Goal: Check status: Check status

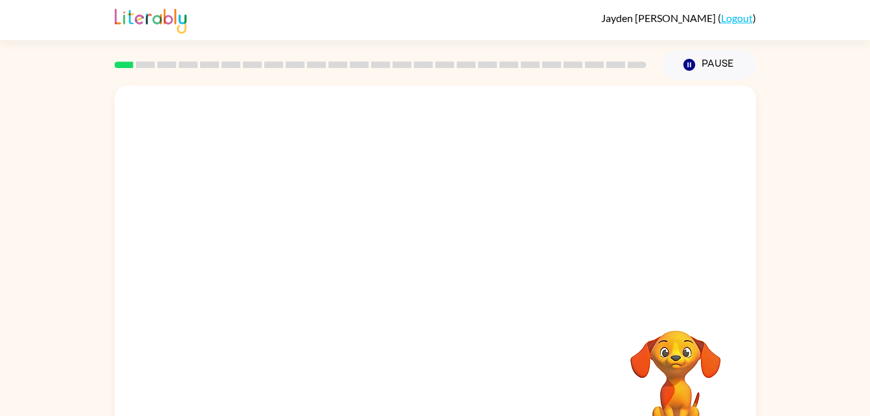
scroll to position [40, 0]
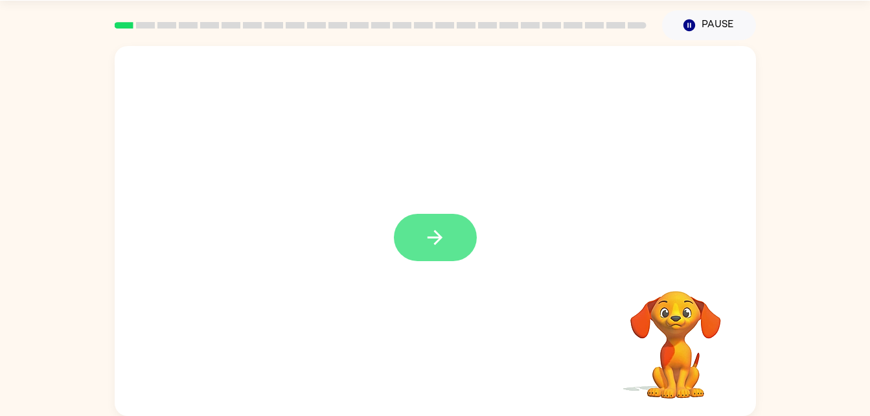
click at [470, 247] on button "button" at bounding box center [435, 237] width 83 height 47
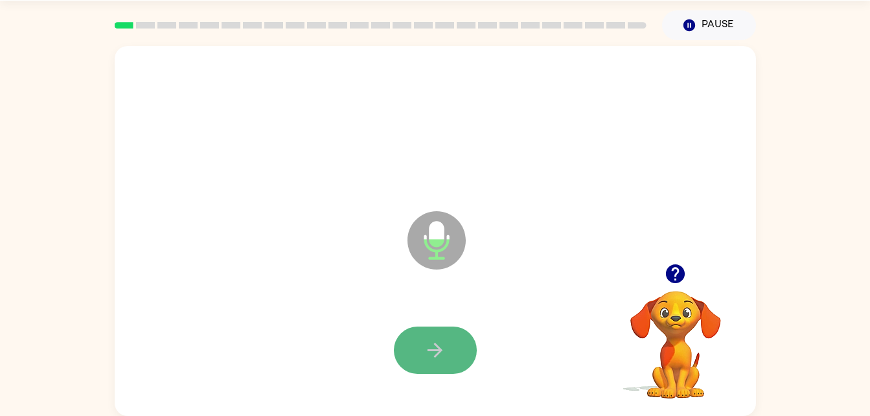
click at [450, 351] on button "button" at bounding box center [435, 349] width 83 height 47
click at [457, 348] on button "button" at bounding box center [435, 349] width 83 height 47
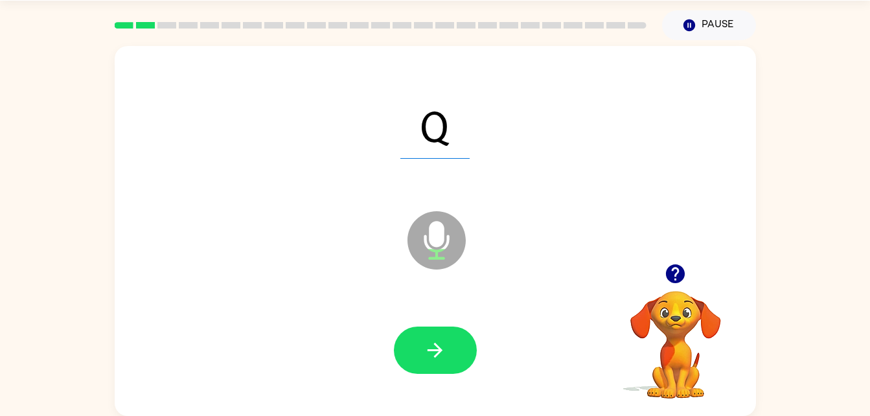
click at [429, 339] on icon "button" at bounding box center [435, 350] width 23 height 23
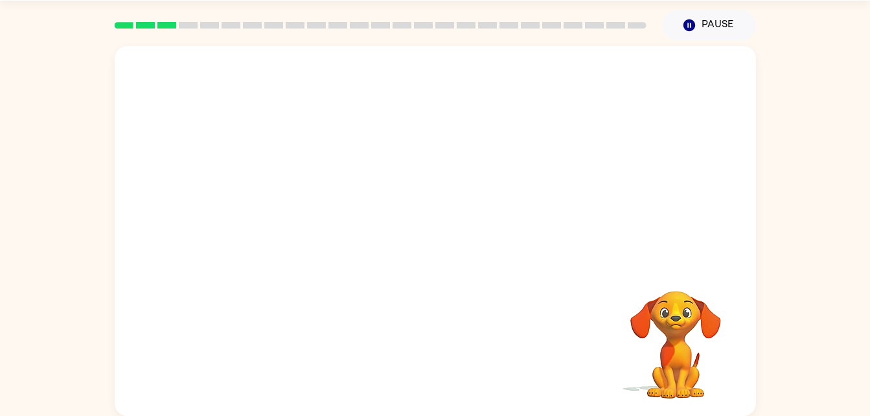
drag, startPoint x: 429, startPoint y: 339, endPoint x: 751, endPoint y: 263, distance: 330.8
click at [751, 263] on div at bounding box center [435, 155] width 641 height 218
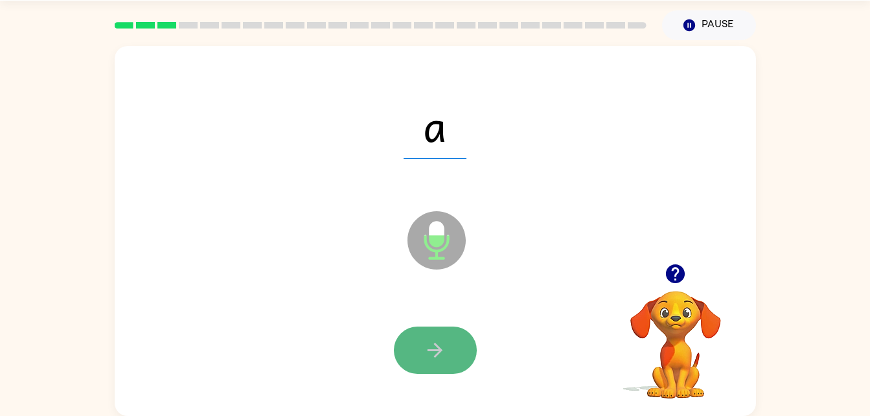
click at [446, 335] on button "button" at bounding box center [435, 349] width 83 height 47
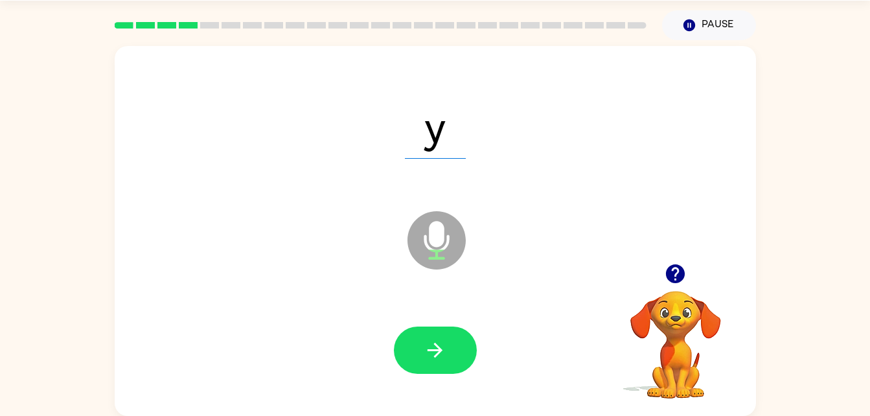
click at [424, 324] on div at bounding box center [435, 350] width 615 height 106
click at [424, 354] on icon "button" at bounding box center [435, 350] width 23 height 23
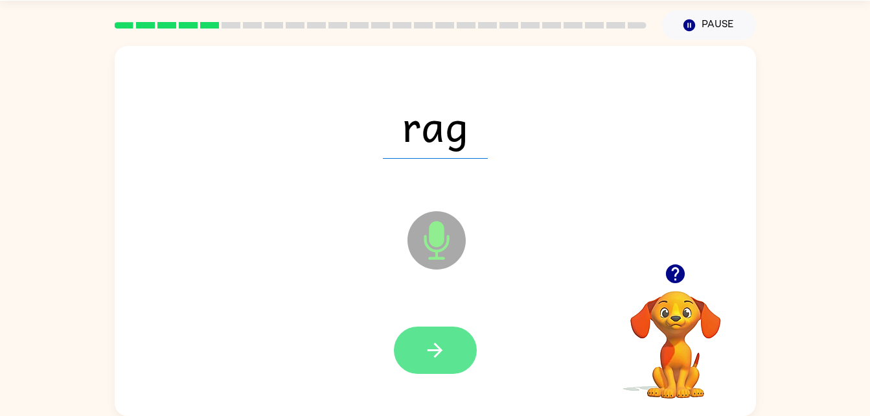
click at [410, 338] on button "button" at bounding box center [435, 349] width 83 height 47
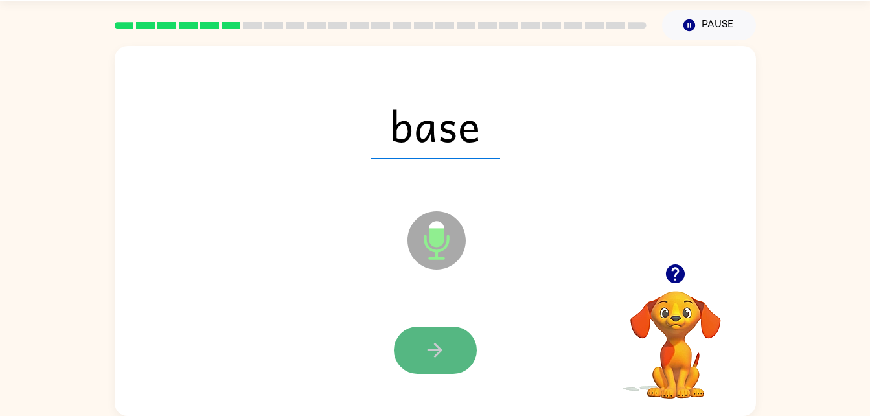
click at [444, 351] on icon "button" at bounding box center [435, 350] width 23 height 23
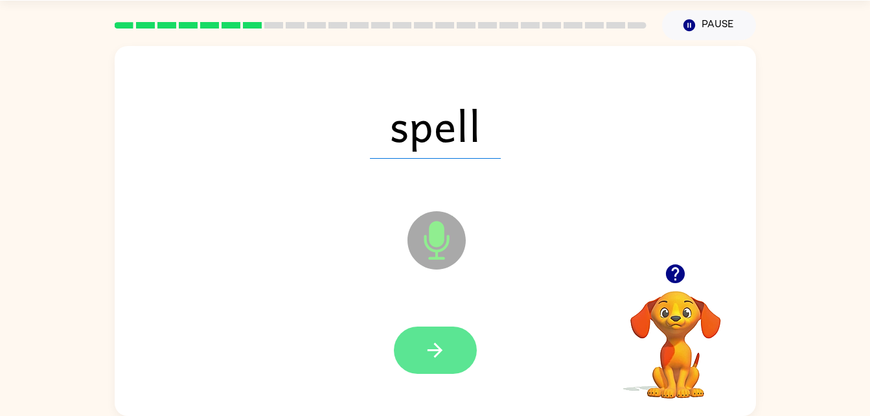
click at [446, 340] on button "button" at bounding box center [435, 349] width 83 height 47
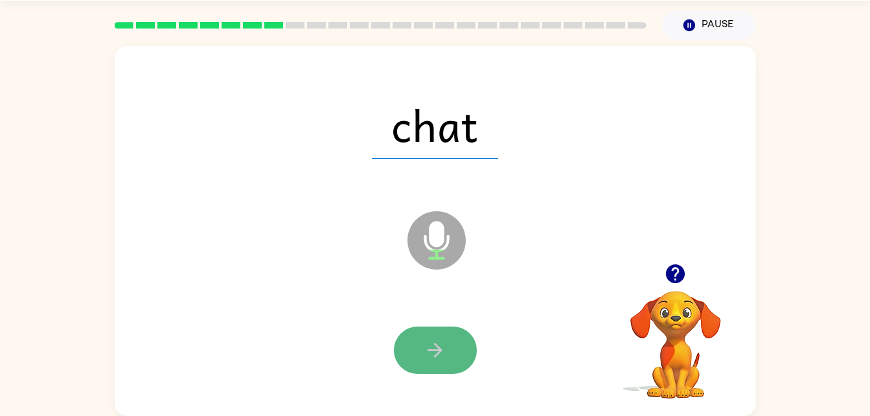
drag, startPoint x: 446, startPoint y: 340, endPoint x: 411, endPoint y: 365, distance: 43.7
click at [411, 365] on button "button" at bounding box center [435, 349] width 83 height 47
click at [455, 358] on button "button" at bounding box center [435, 349] width 83 height 47
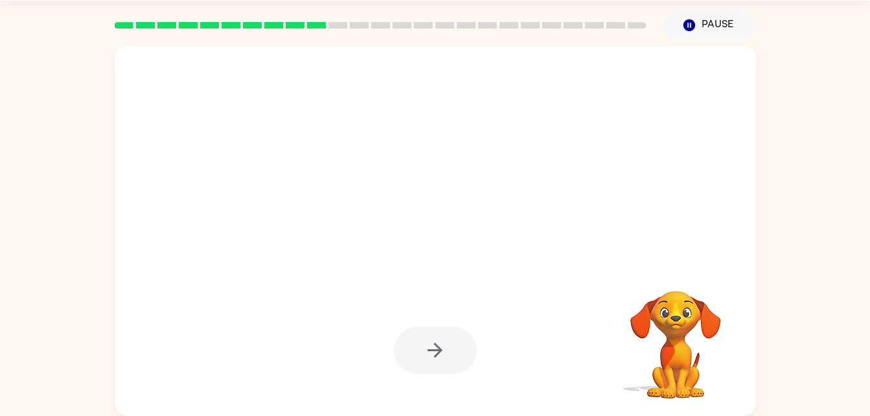
click at [455, 358] on div at bounding box center [435, 349] width 83 height 47
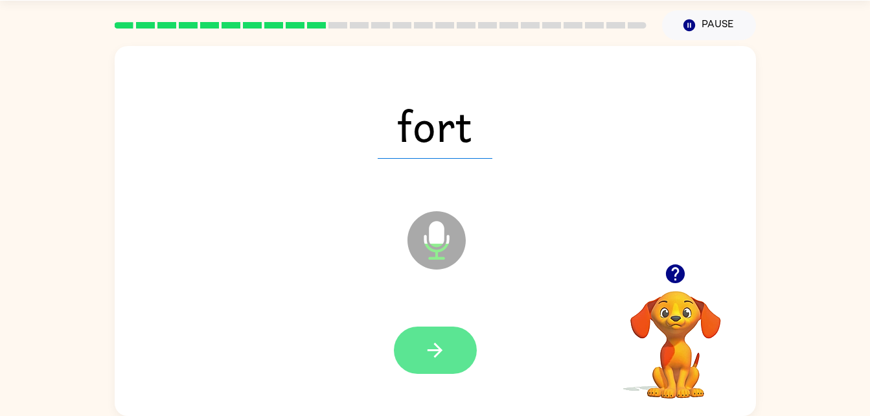
click at [422, 359] on button "button" at bounding box center [435, 349] width 83 height 47
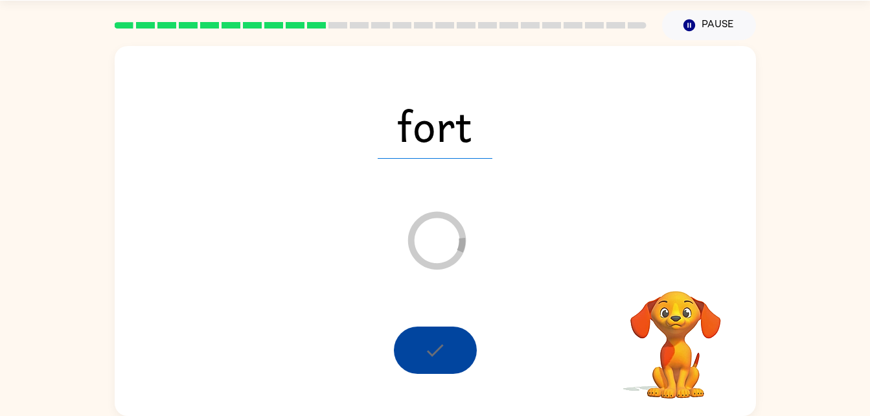
click at [422, 359] on div at bounding box center [435, 349] width 83 height 47
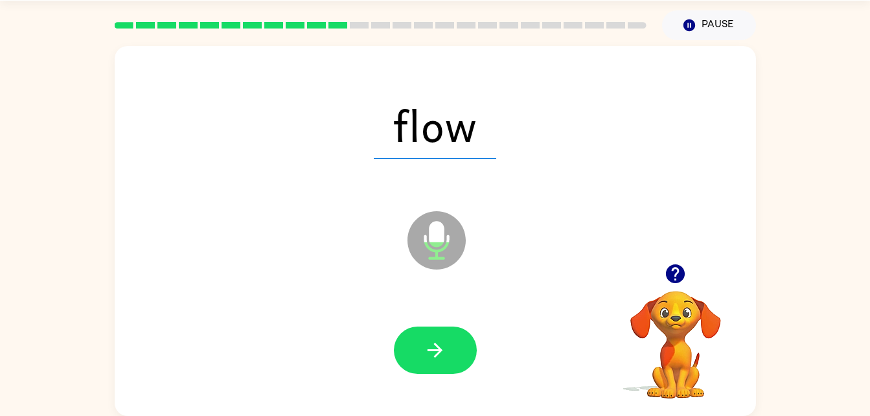
drag, startPoint x: 422, startPoint y: 359, endPoint x: 408, endPoint y: 348, distance: 17.1
click at [408, 348] on button "button" at bounding box center [435, 349] width 83 height 47
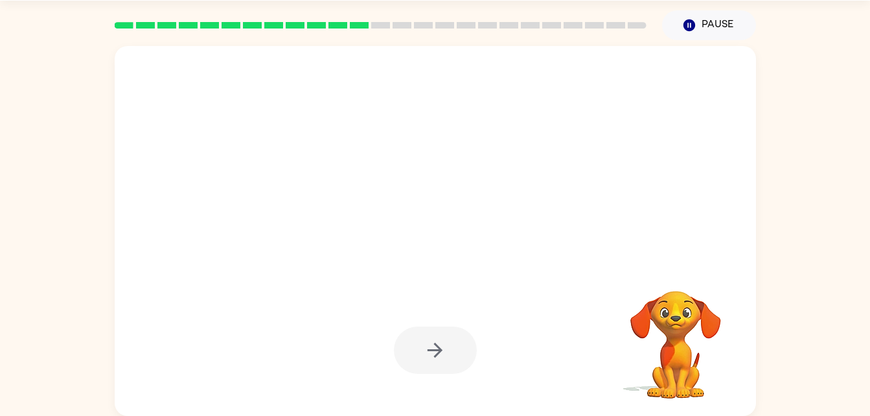
click at [409, 352] on div at bounding box center [435, 349] width 83 height 47
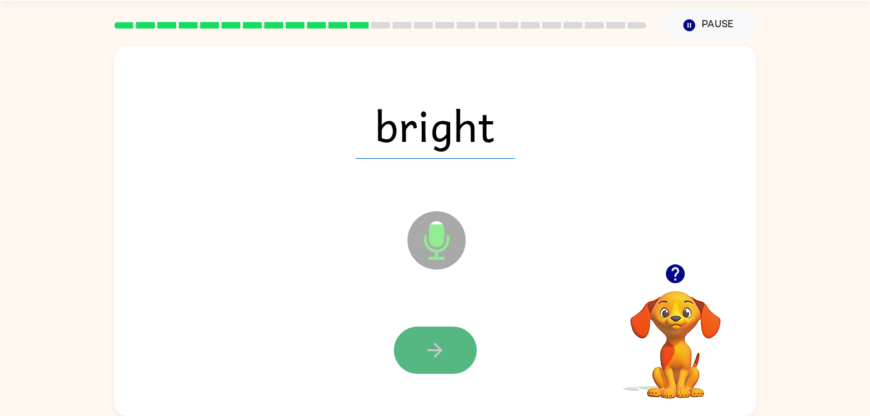
click at [425, 357] on icon "button" at bounding box center [435, 350] width 23 height 23
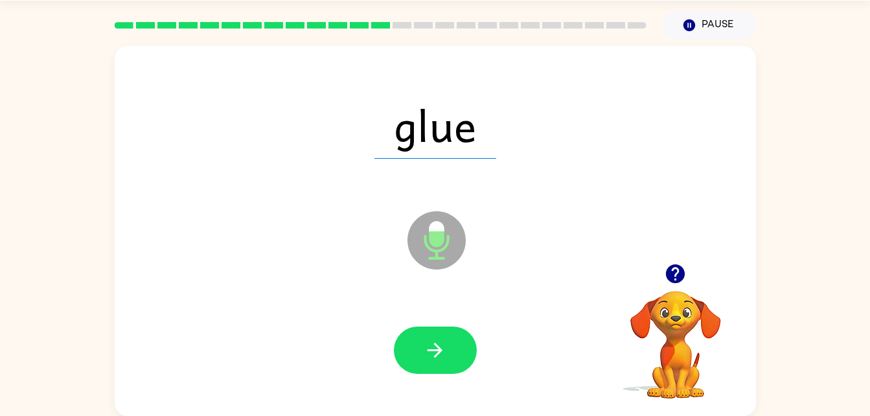
drag, startPoint x: 425, startPoint y: 357, endPoint x: 400, endPoint y: 287, distance: 74.4
click at [413, 362] on button "button" at bounding box center [435, 349] width 83 height 47
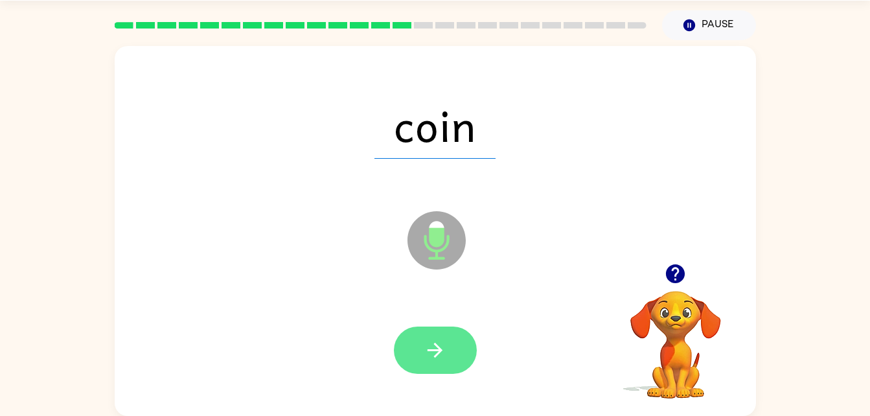
click at [408, 365] on button "button" at bounding box center [435, 349] width 83 height 47
click at [410, 363] on button "button" at bounding box center [435, 349] width 83 height 47
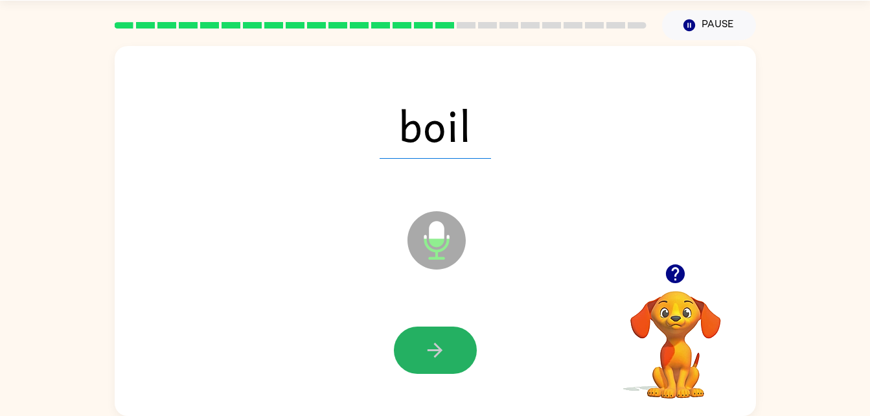
click at [410, 363] on button "button" at bounding box center [435, 349] width 83 height 47
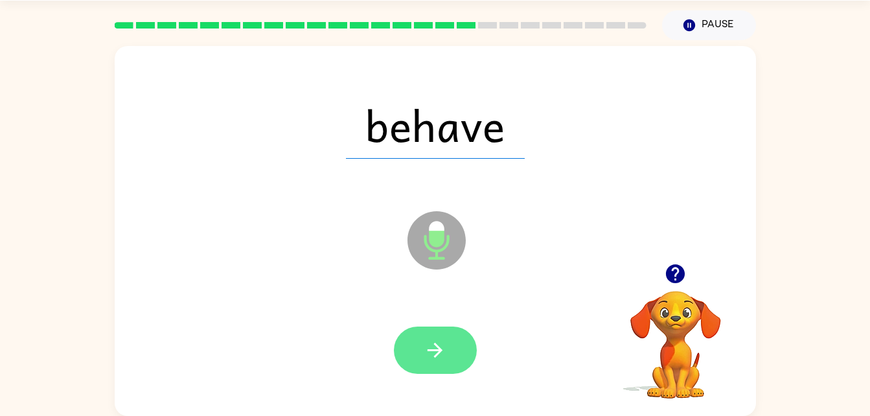
click at [414, 357] on button "button" at bounding box center [435, 349] width 83 height 47
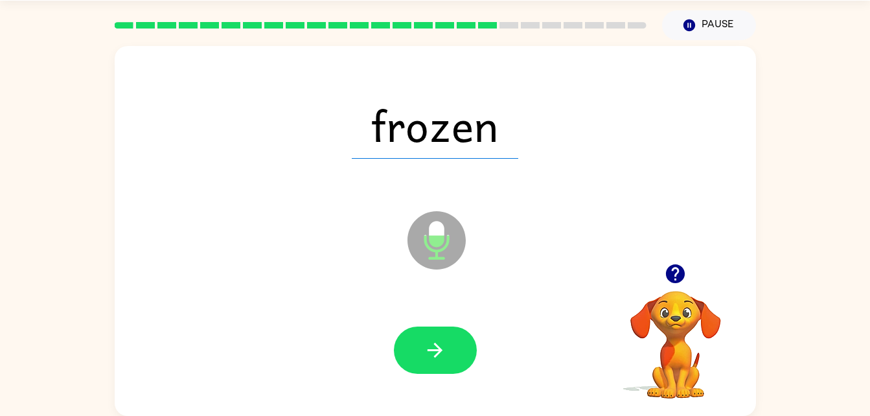
click at [386, 350] on div at bounding box center [435, 350] width 615 height 106
click at [394, 349] on button "button" at bounding box center [435, 349] width 83 height 47
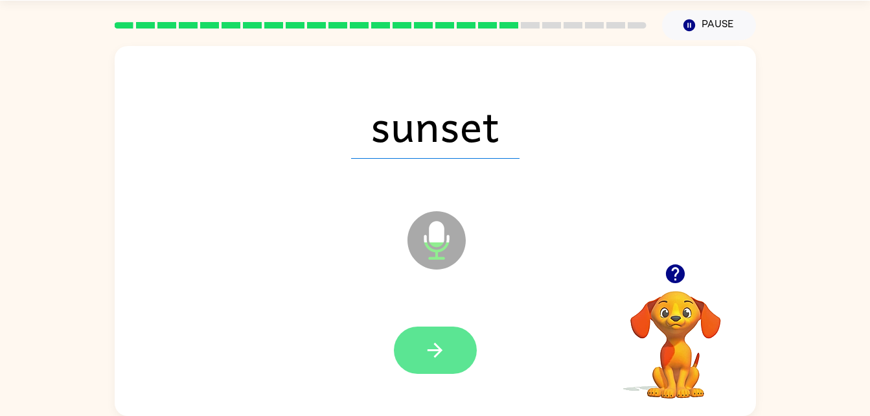
click at [416, 348] on button "button" at bounding box center [435, 349] width 83 height 47
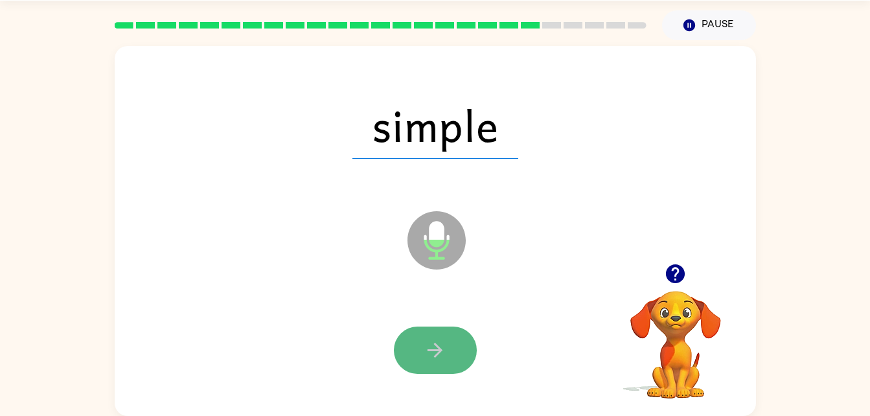
click at [448, 354] on button "button" at bounding box center [435, 349] width 83 height 47
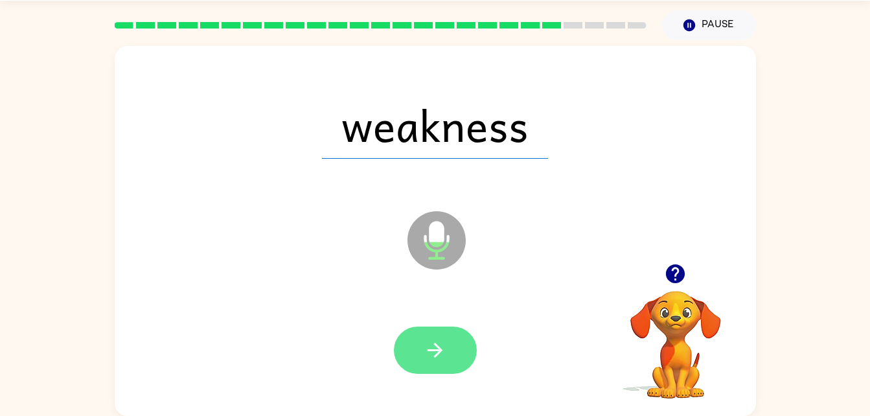
click at [453, 347] on button "button" at bounding box center [435, 349] width 83 height 47
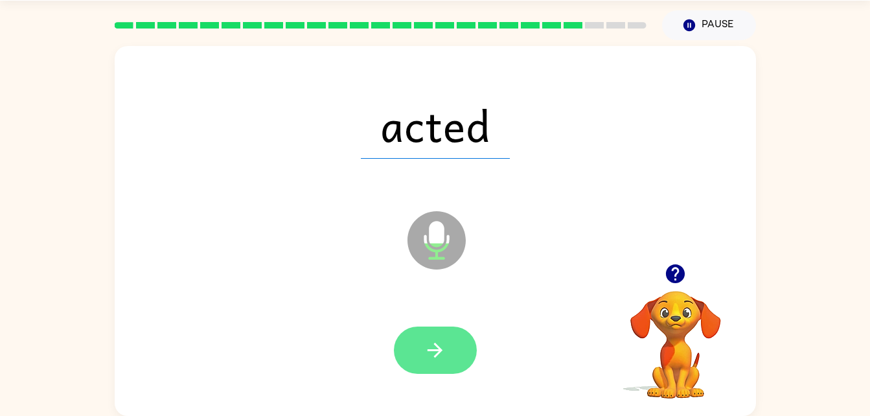
click at [444, 360] on icon "button" at bounding box center [435, 350] width 23 height 23
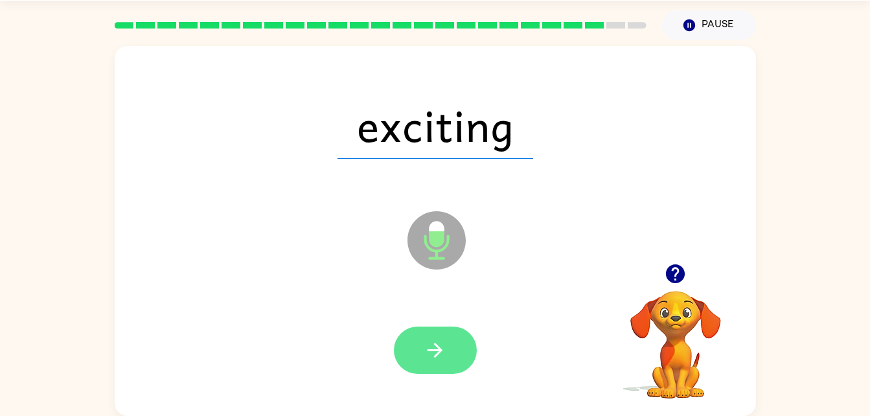
click at [452, 360] on button "button" at bounding box center [435, 349] width 83 height 47
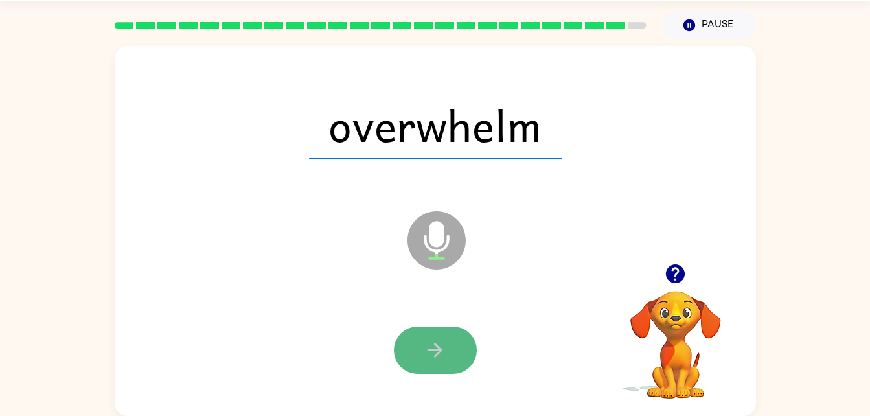
click at [448, 353] on button "button" at bounding box center [435, 349] width 83 height 47
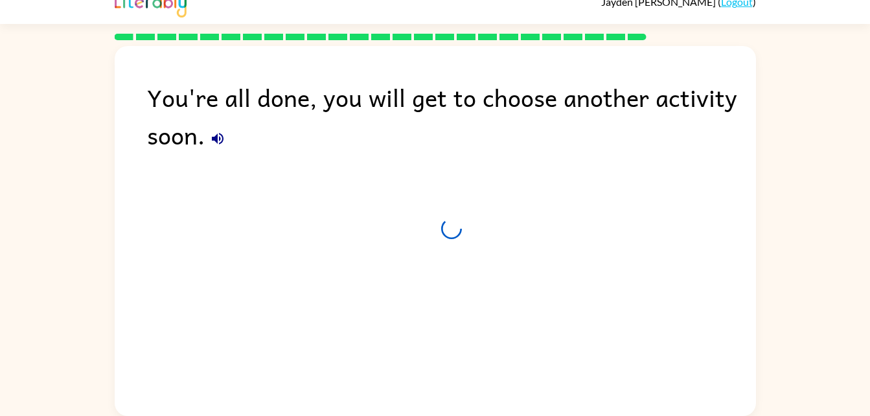
scroll to position [16, 0]
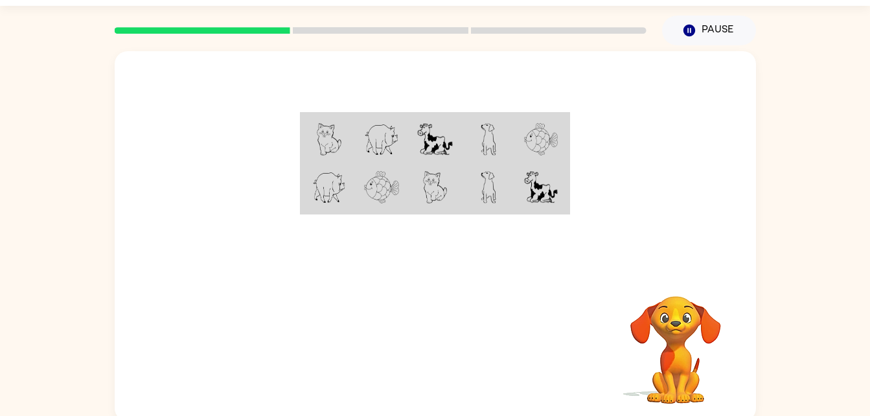
scroll to position [40, 0]
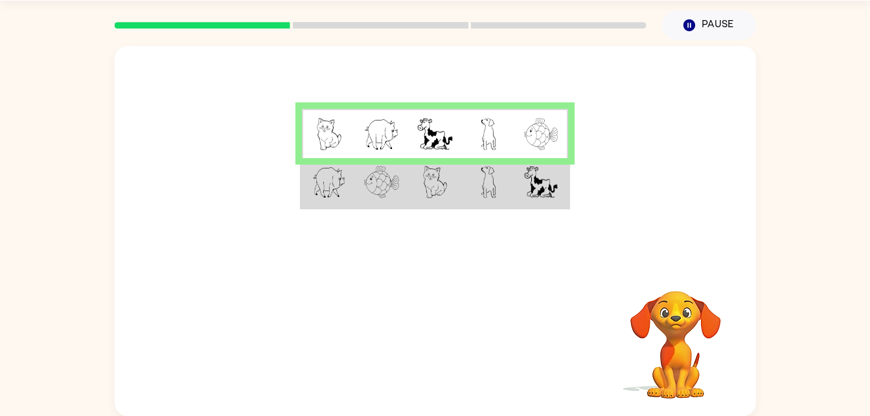
click at [549, 181] on img at bounding box center [541, 182] width 34 height 32
click at [458, 197] on td at bounding box center [434, 183] width 53 height 50
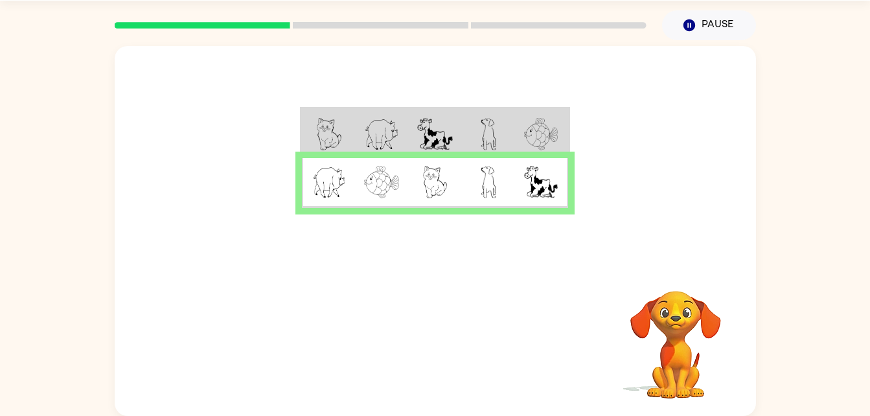
click at [405, 22] on icon at bounding box center [380, 25] width 175 height 6
click at [407, 22] on icon at bounding box center [380, 25] width 175 height 6
click at [416, 315] on div "Your browser must support playing .mp4 files to use Literably. Please try using…" at bounding box center [435, 343] width 641 height 146
click at [413, 357] on button "button" at bounding box center [435, 342] width 83 height 47
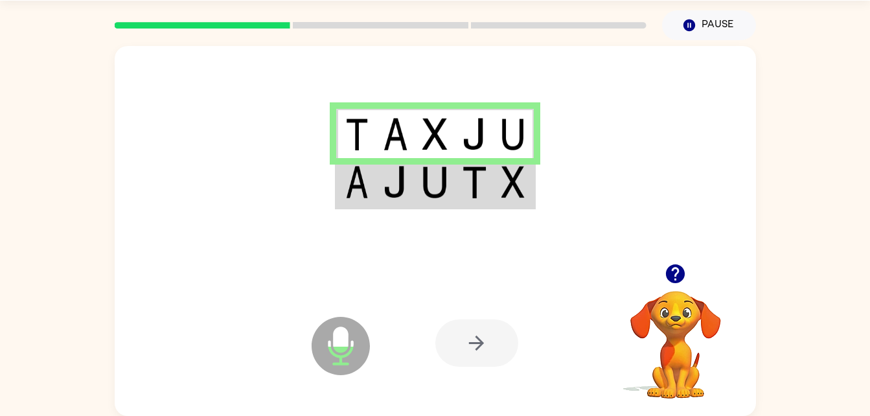
click at [455, 350] on div at bounding box center [476, 342] width 83 height 47
click at [462, 360] on div at bounding box center [476, 342] width 83 height 47
drag, startPoint x: 462, startPoint y: 360, endPoint x: 423, endPoint y: 208, distance: 157.2
click at [423, 208] on table at bounding box center [435, 158] width 201 height 102
click at [424, 203] on td at bounding box center [435, 183] width 40 height 50
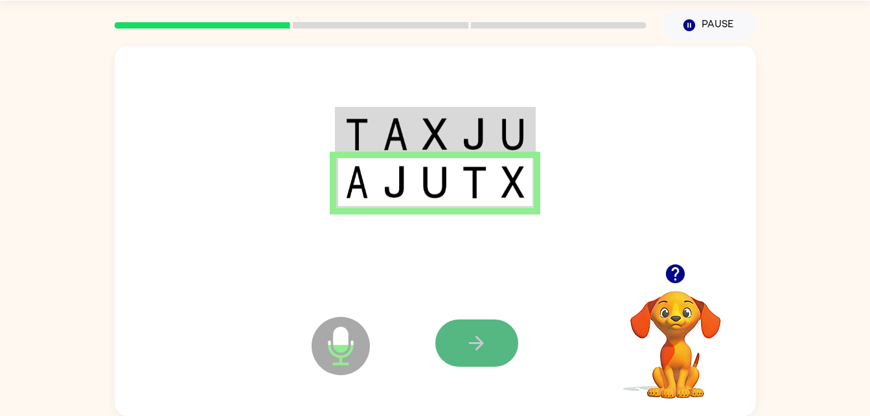
click at [487, 362] on button "button" at bounding box center [476, 342] width 83 height 47
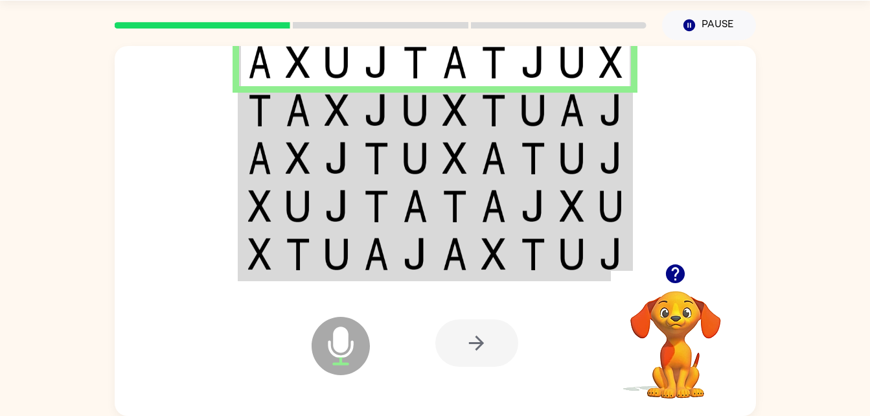
drag, startPoint x: 320, startPoint y: 119, endPoint x: 300, endPoint y: 104, distance: 24.9
drag, startPoint x: 300, startPoint y: 104, endPoint x: 287, endPoint y: 99, distance: 14.3
click at [287, 99] on img at bounding box center [298, 110] width 25 height 32
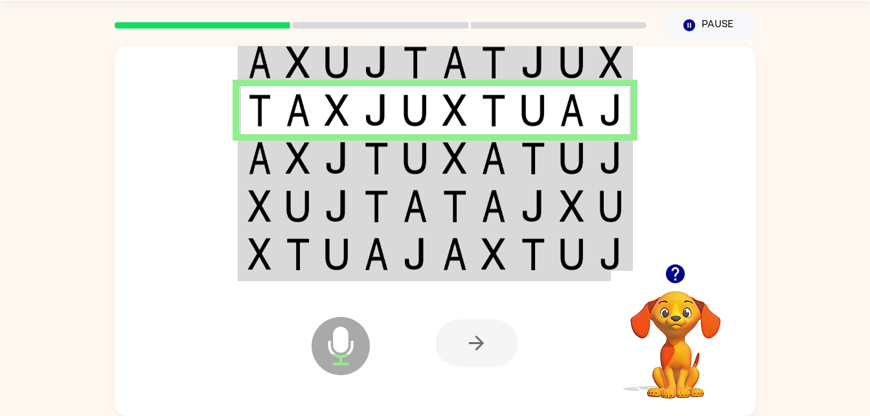
click at [387, 157] on img at bounding box center [376, 158] width 25 height 32
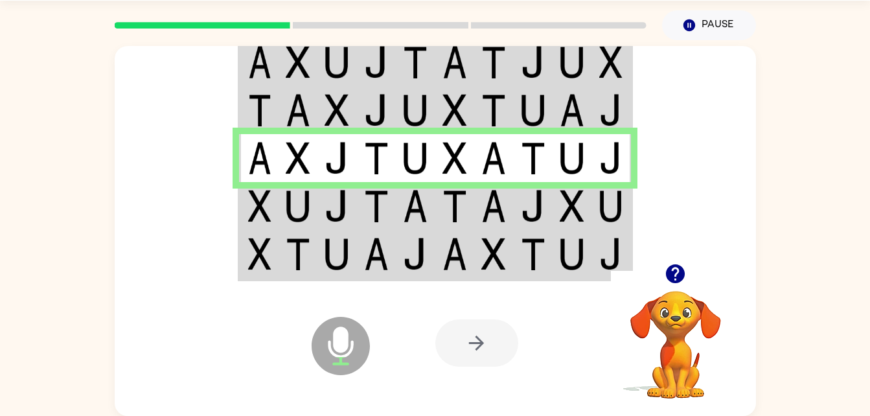
click at [404, 213] on img at bounding box center [415, 206] width 25 height 32
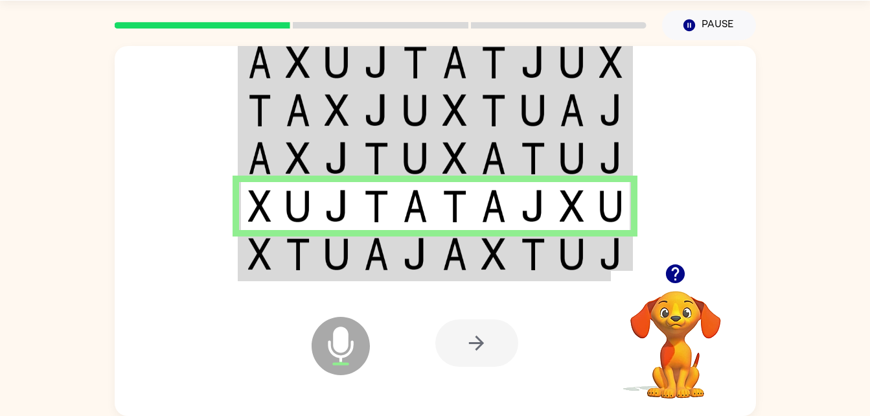
click at [323, 243] on td at bounding box center [337, 255] width 40 height 50
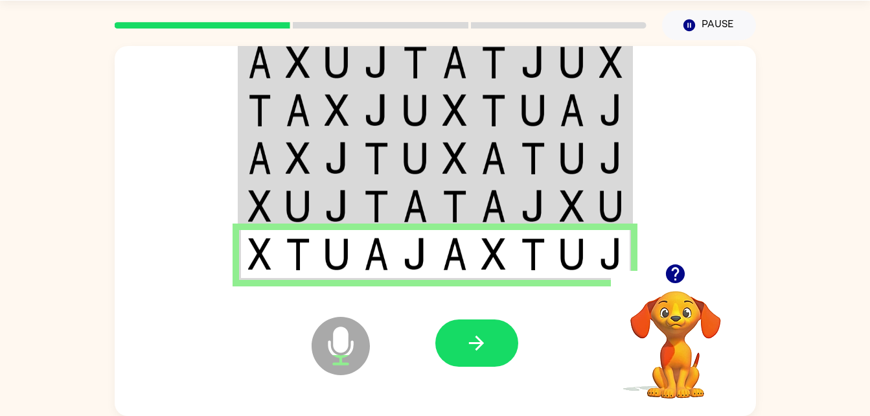
click at [489, 317] on icon "Microphone The Microphone is here when it is your turn to talk" at bounding box center [405, 361] width 194 height 97
click at [474, 326] on button "button" at bounding box center [476, 342] width 83 height 47
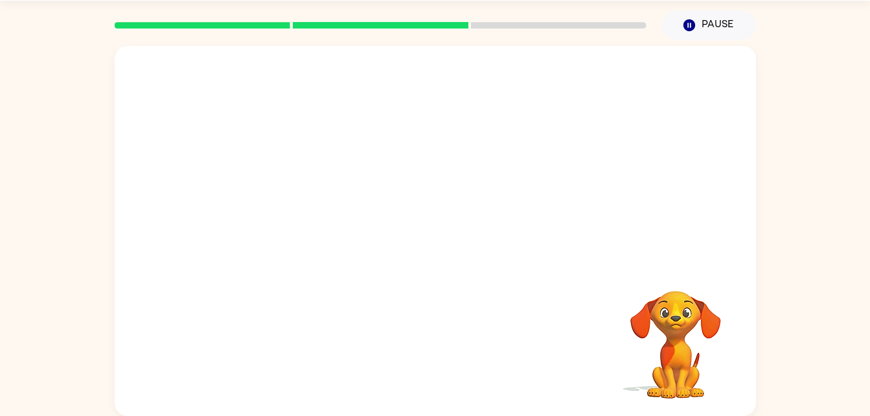
click at [483, 255] on div at bounding box center [435, 155] width 641 height 218
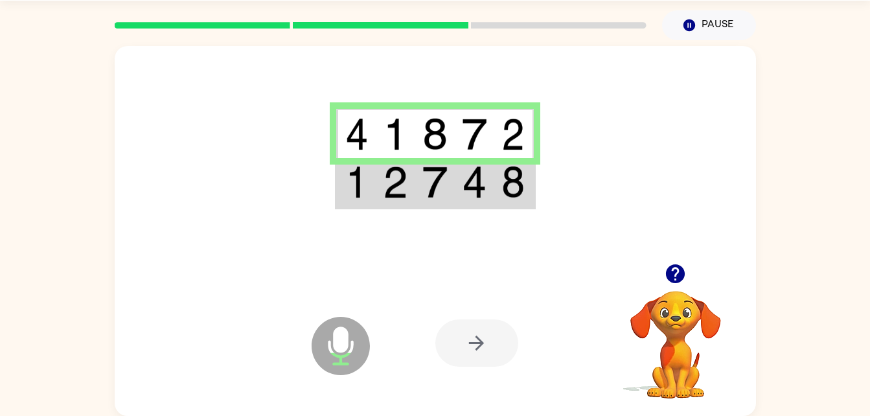
click at [470, 142] on img at bounding box center [474, 134] width 25 height 32
click at [438, 231] on div at bounding box center [435, 155] width 641 height 218
click at [450, 199] on td at bounding box center [435, 183] width 40 height 50
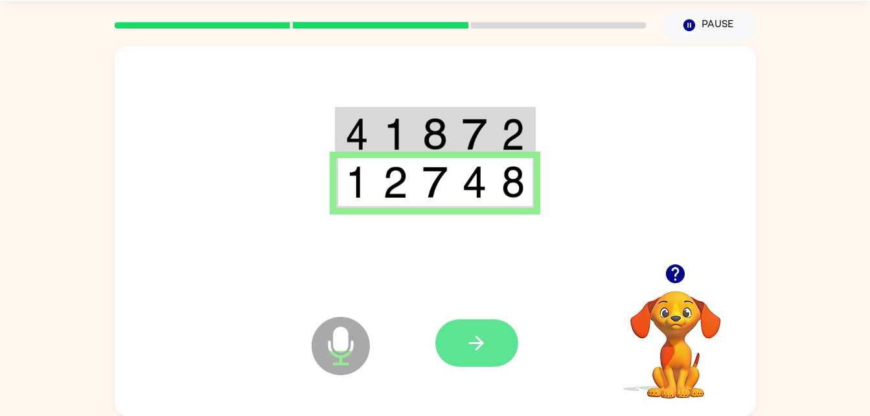
click at [458, 350] on button "button" at bounding box center [476, 342] width 83 height 47
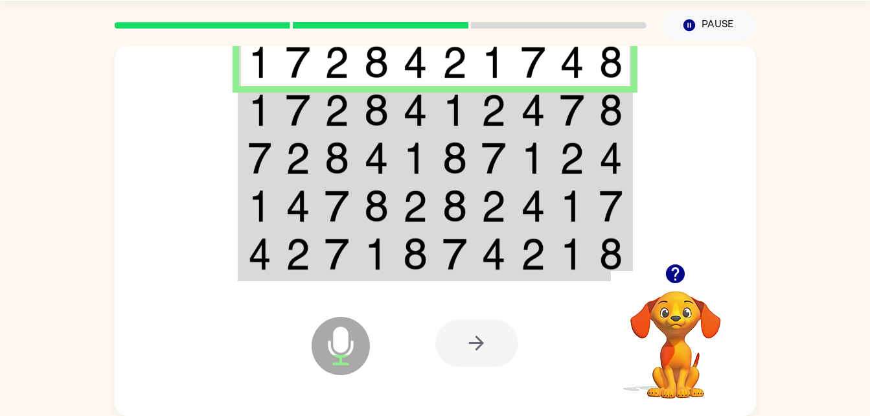
click at [409, 120] on img at bounding box center [415, 110] width 25 height 32
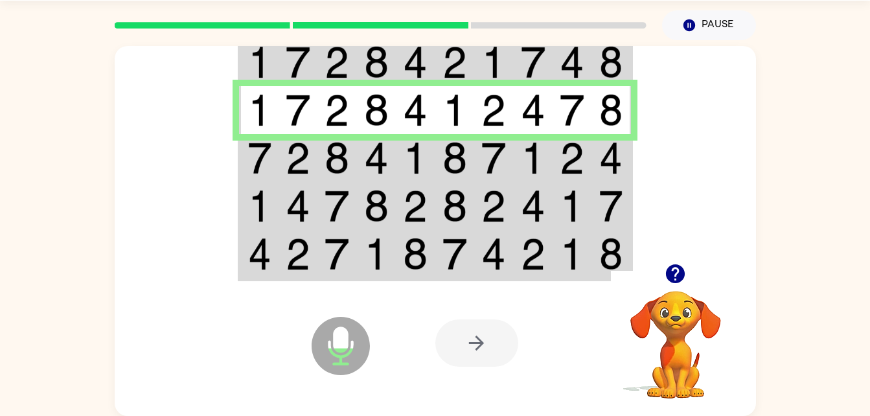
click at [454, 149] on img at bounding box center [454, 158] width 25 height 32
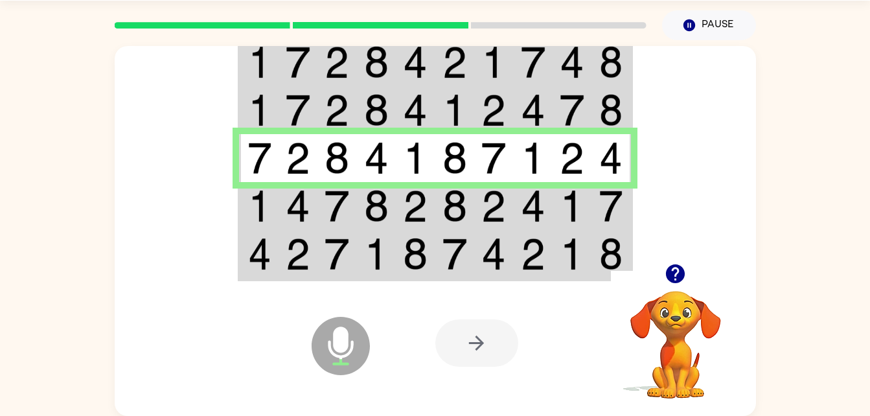
click at [331, 194] on img at bounding box center [336, 206] width 25 height 32
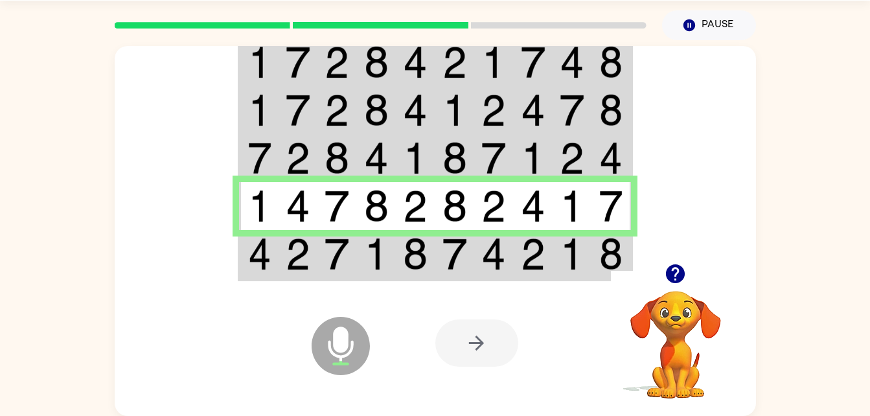
click at [267, 262] on img at bounding box center [259, 254] width 23 height 32
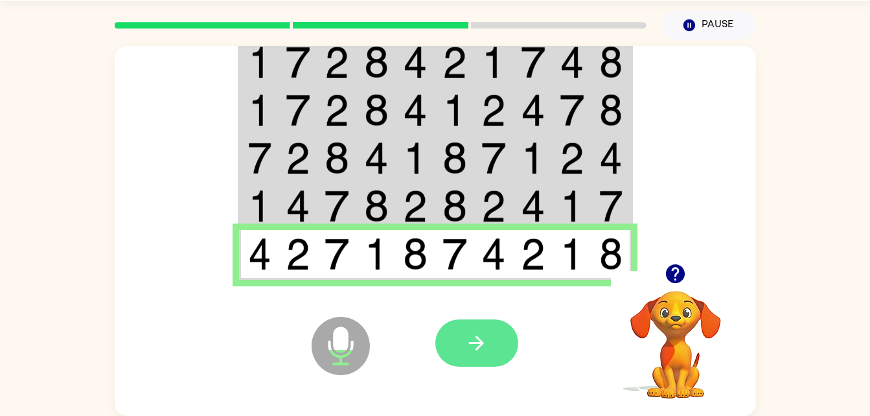
click at [435, 346] on button "button" at bounding box center [476, 342] width 83 height 47
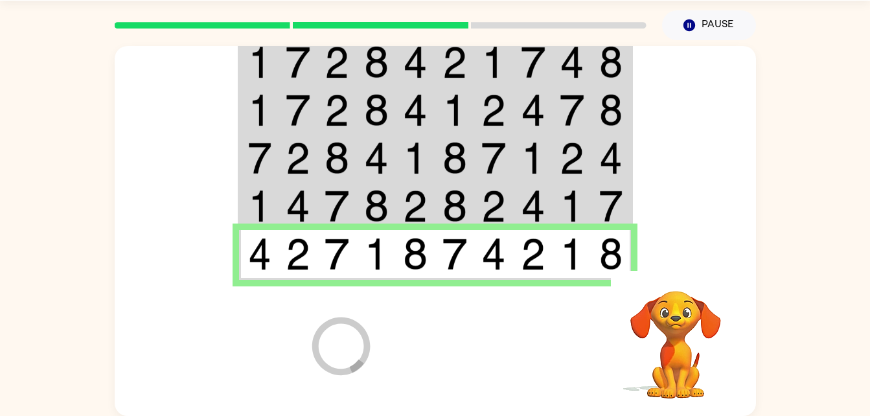
scroll to position [16, 0]
